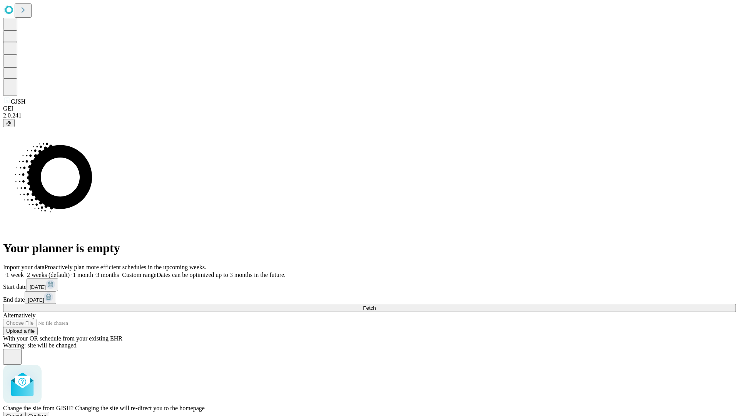
click at [47, 413] on span "Confirm" at bounding box center [37, 416] width 18 height 6
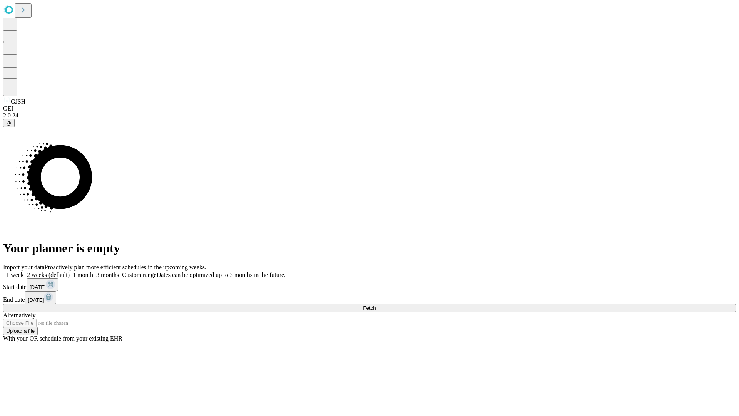
click at [376, 305] on span "Fetch" at bounding box center [369, 308] width 13 height 6
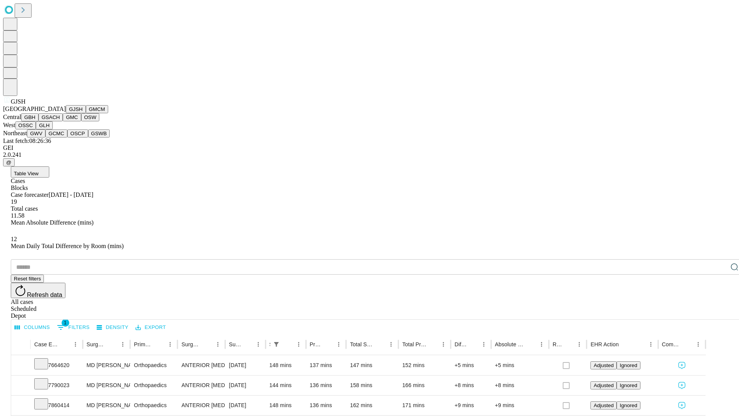
click at [86, 113] on button "GMCM" at bounding box center [97, 109] width 22 height 8
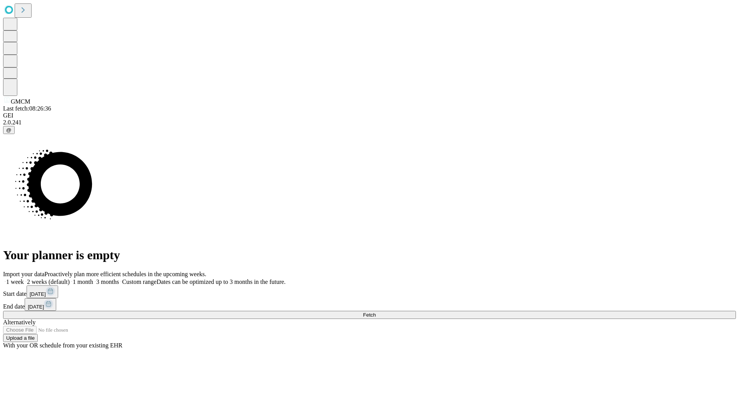
click at [376, 312] on span "Fetch" at bounding box center [369, 315] width 13 height 6
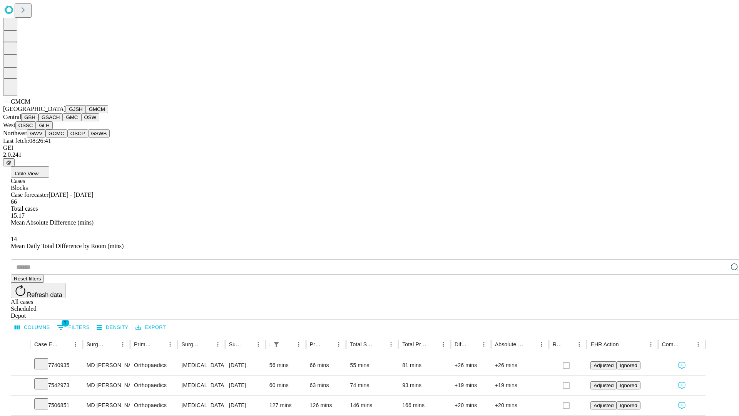
click at [38, 121] on button "GBH" at bounding box center [29, 117] width 17 height 8
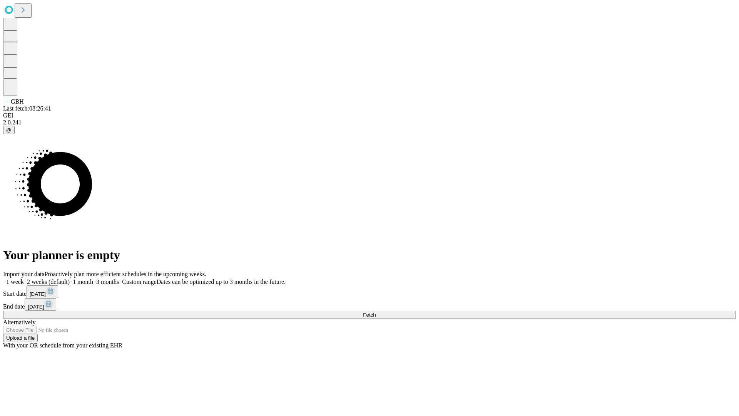
click at [376, 312] on span "Fetch" at bounding box center [369, 315] width 13 height 6
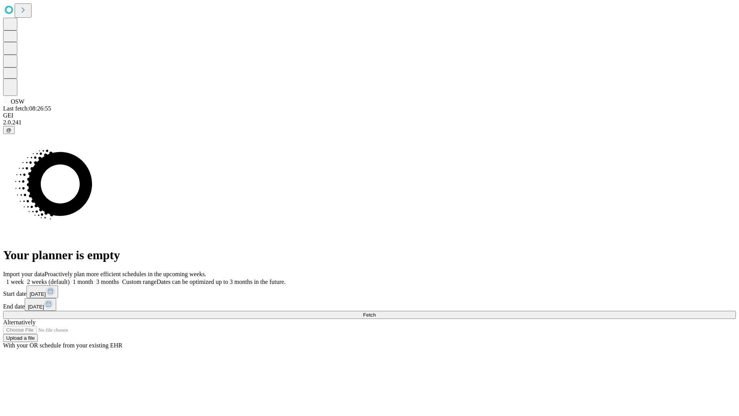
click at [376, 312] on span "Fetch" at bounding box center [369, 315] width 13 height 6
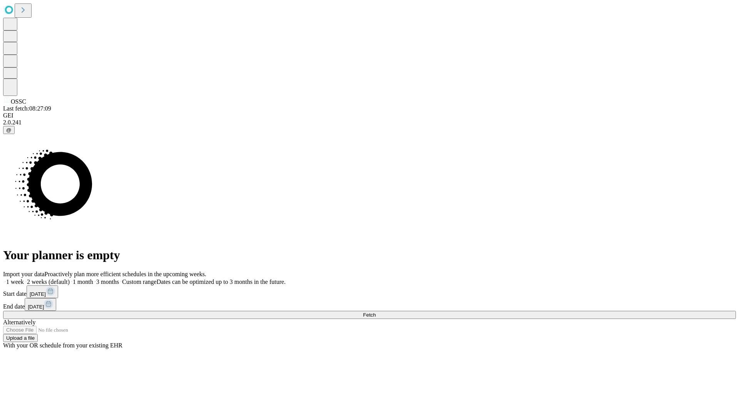
click at [376, 312] on span "Fetch" at bounding box center [369, 315] width 13 height 6
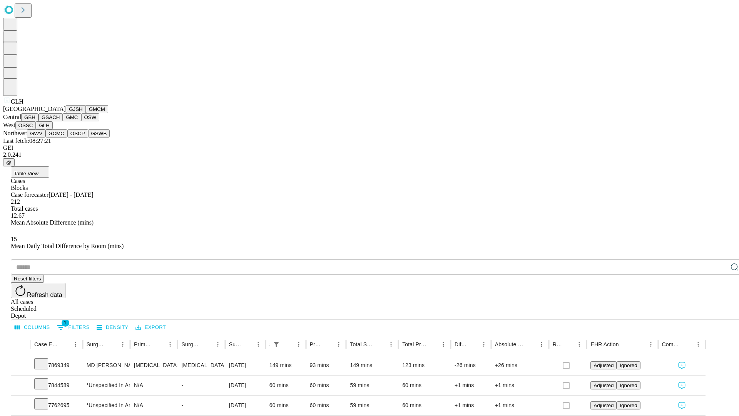
click at [45, 137] on button "GWV" at bounding box center [36, 133] width 18 height 8
